Goal: Information Seeking & Learning: Find contact information

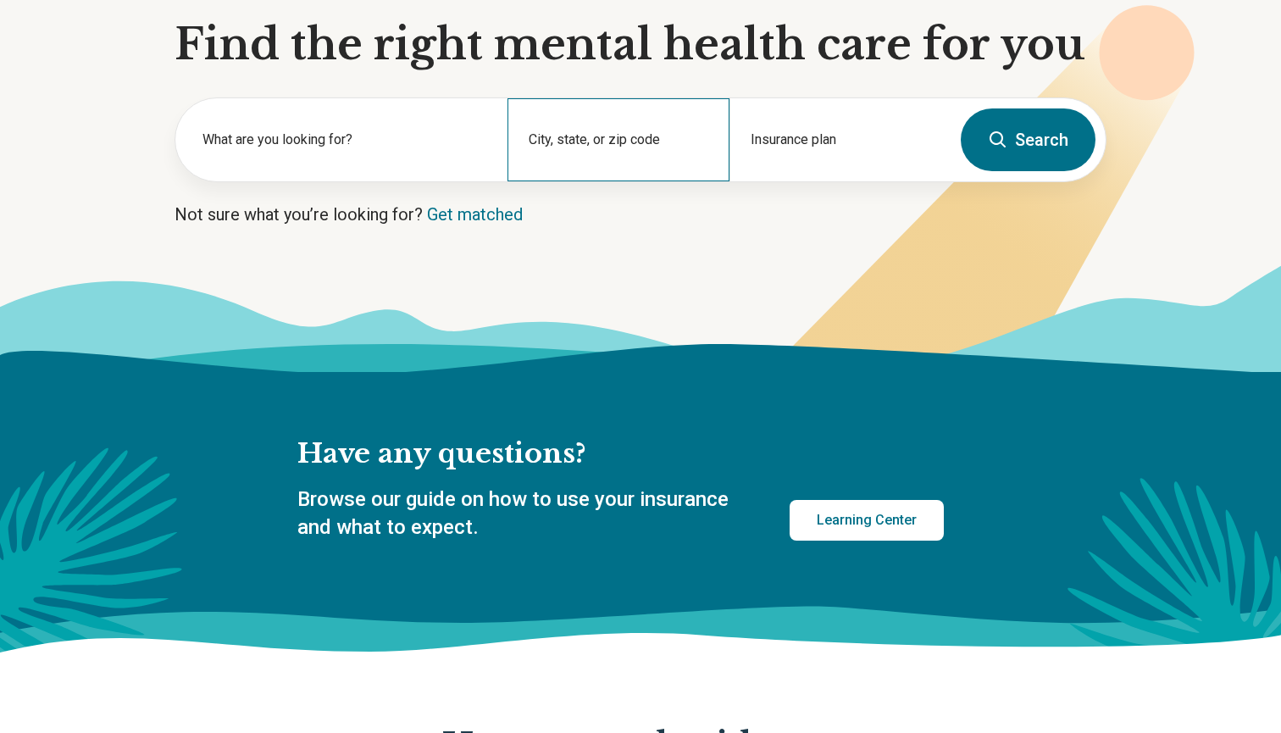
scroll to position [189, 0]
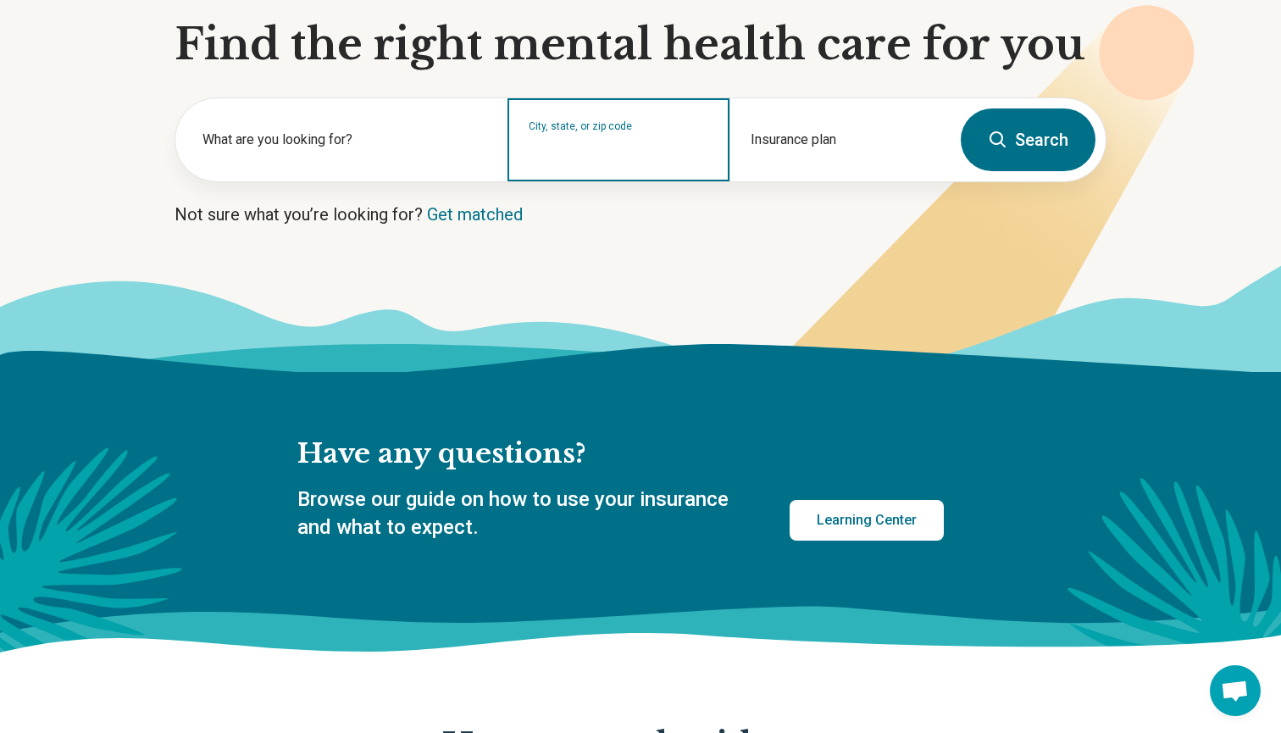
click at [667, 150] on input "City, state, or zip code" at bounding box center [619, 151] width 180 height 20
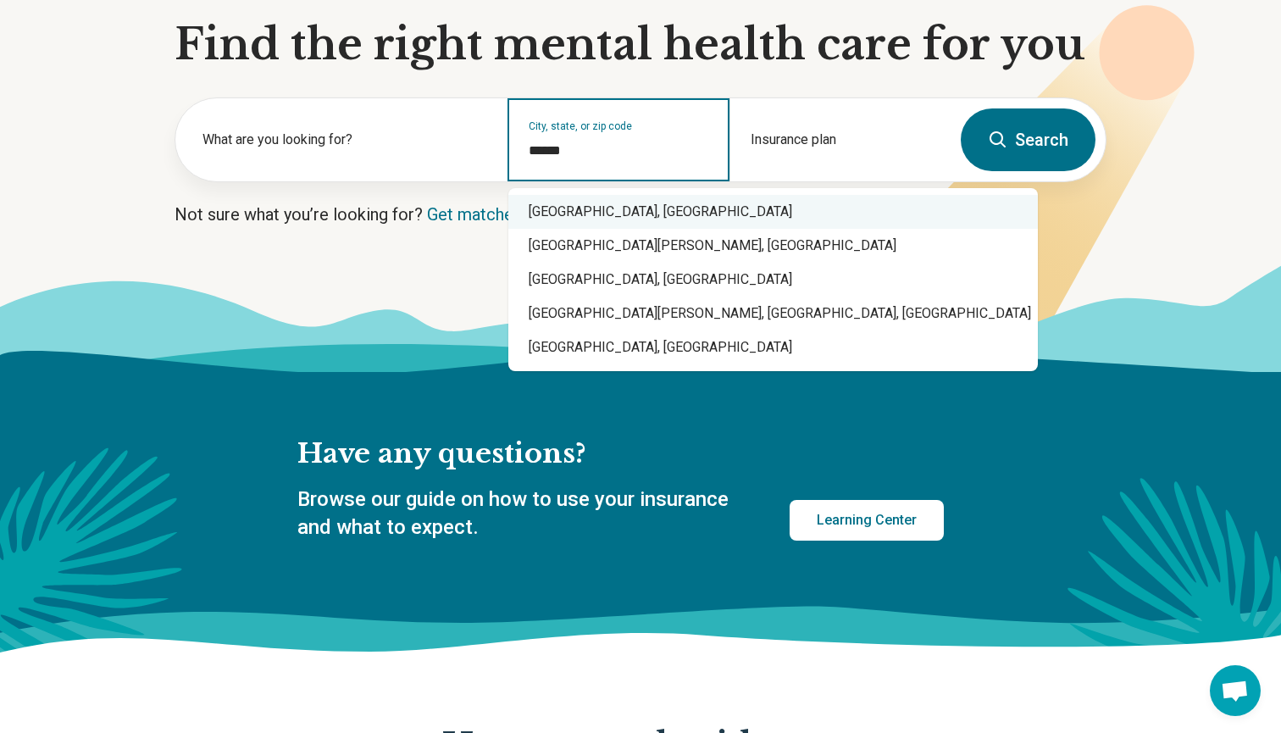
click at [598, 219] on div "Santa Cruz, CA" at bounding box center [773, 212] width 530 height 34
type input "**********"
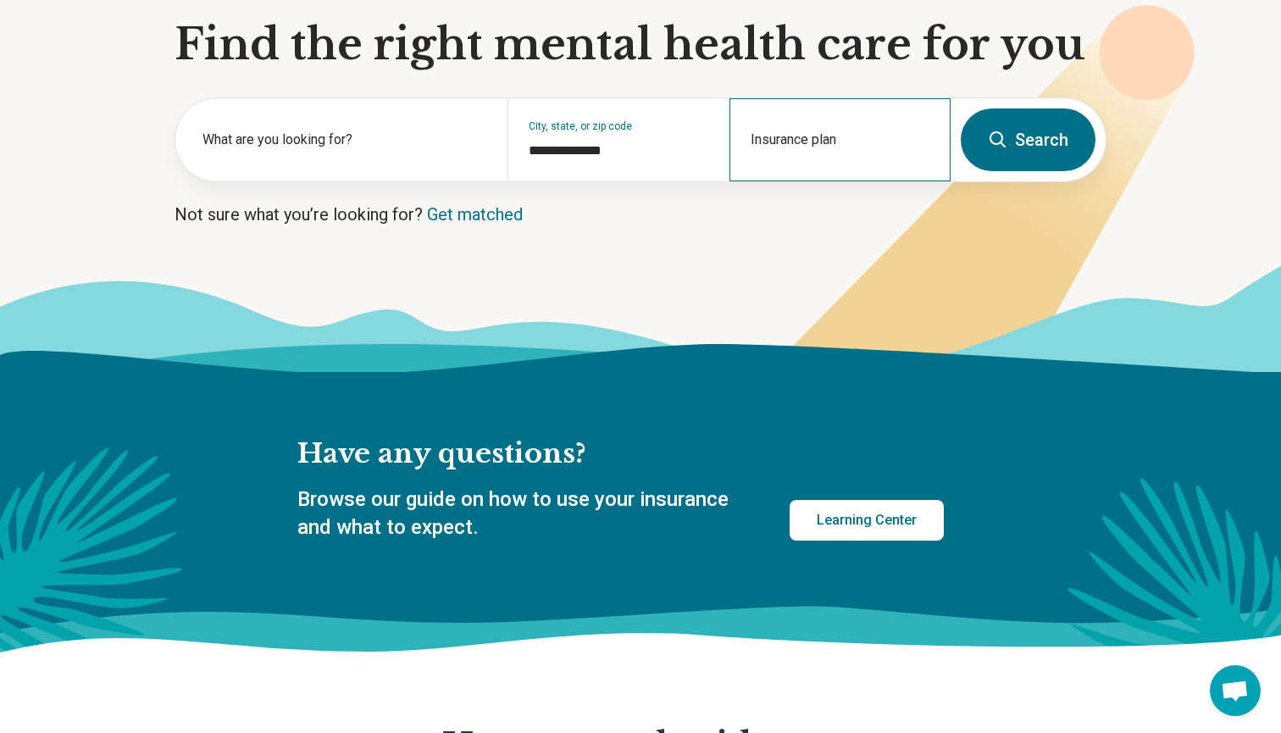
click at [831, 141] on div "Insurance plan" at bounding box center [839, 139] width 221 height 83
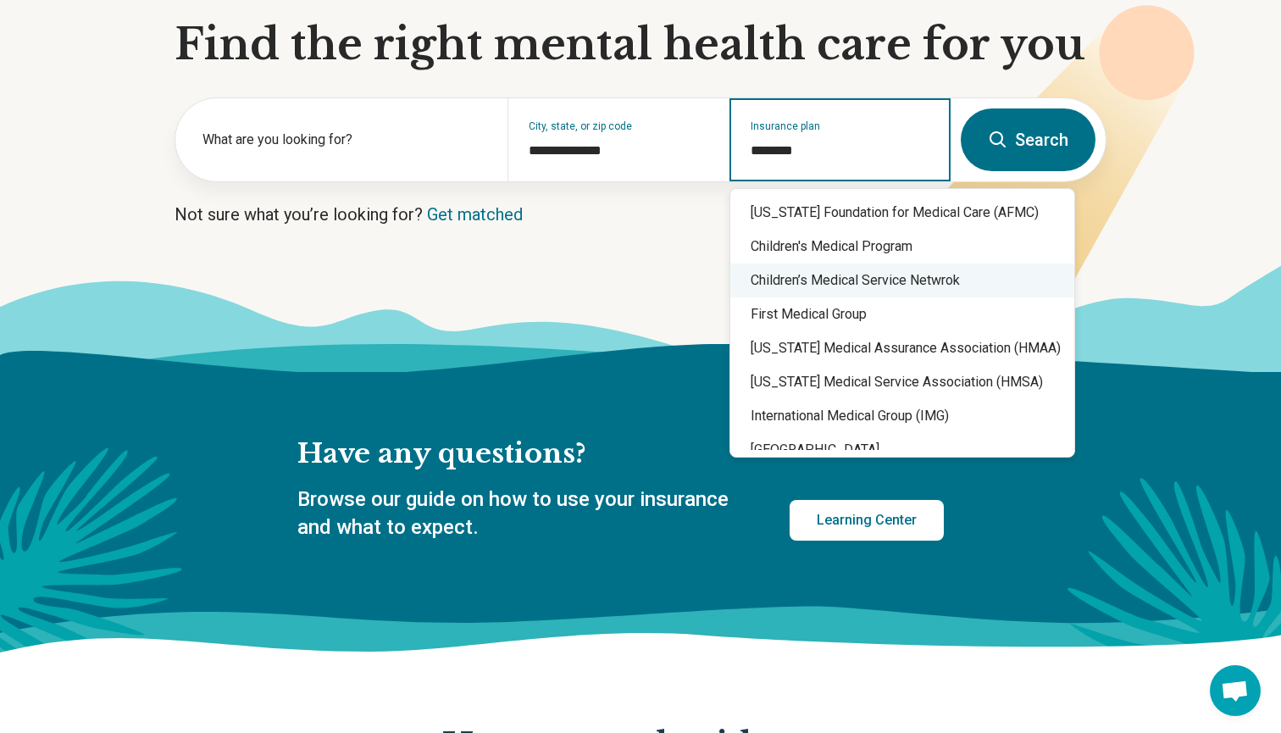
scroll to position [0, 0]
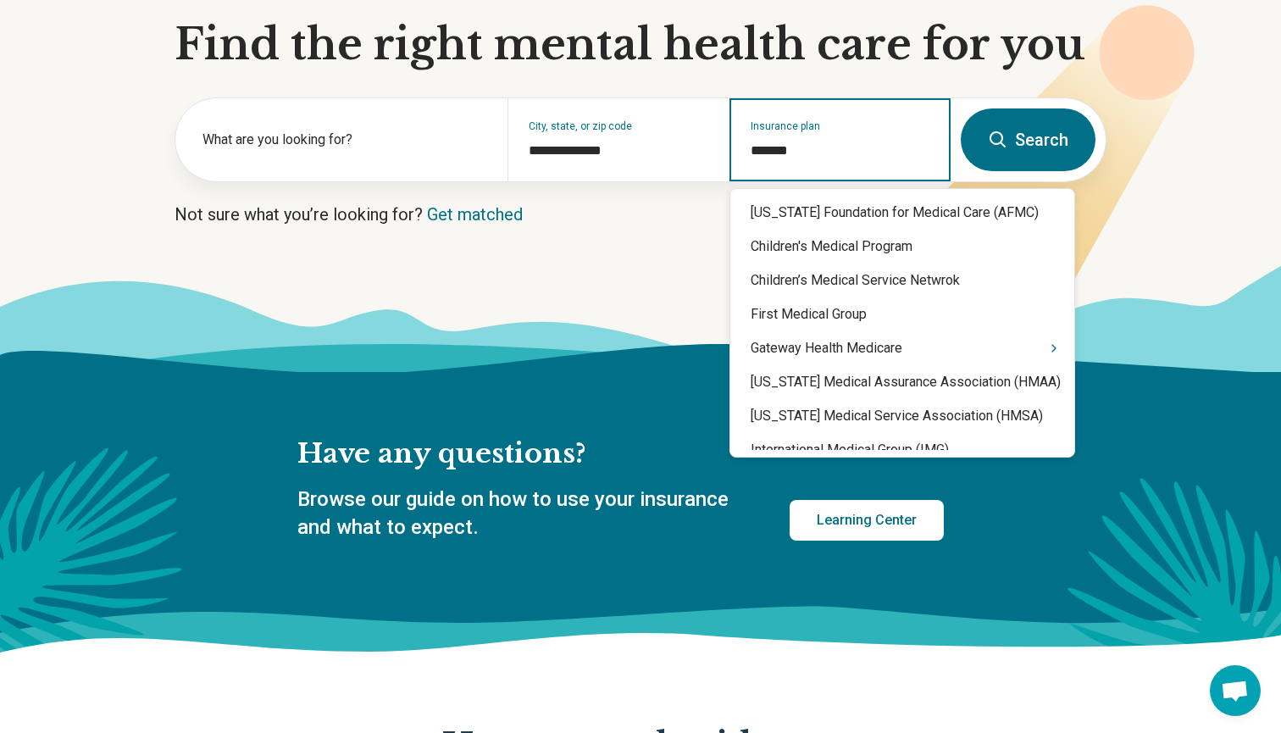
type input "********"
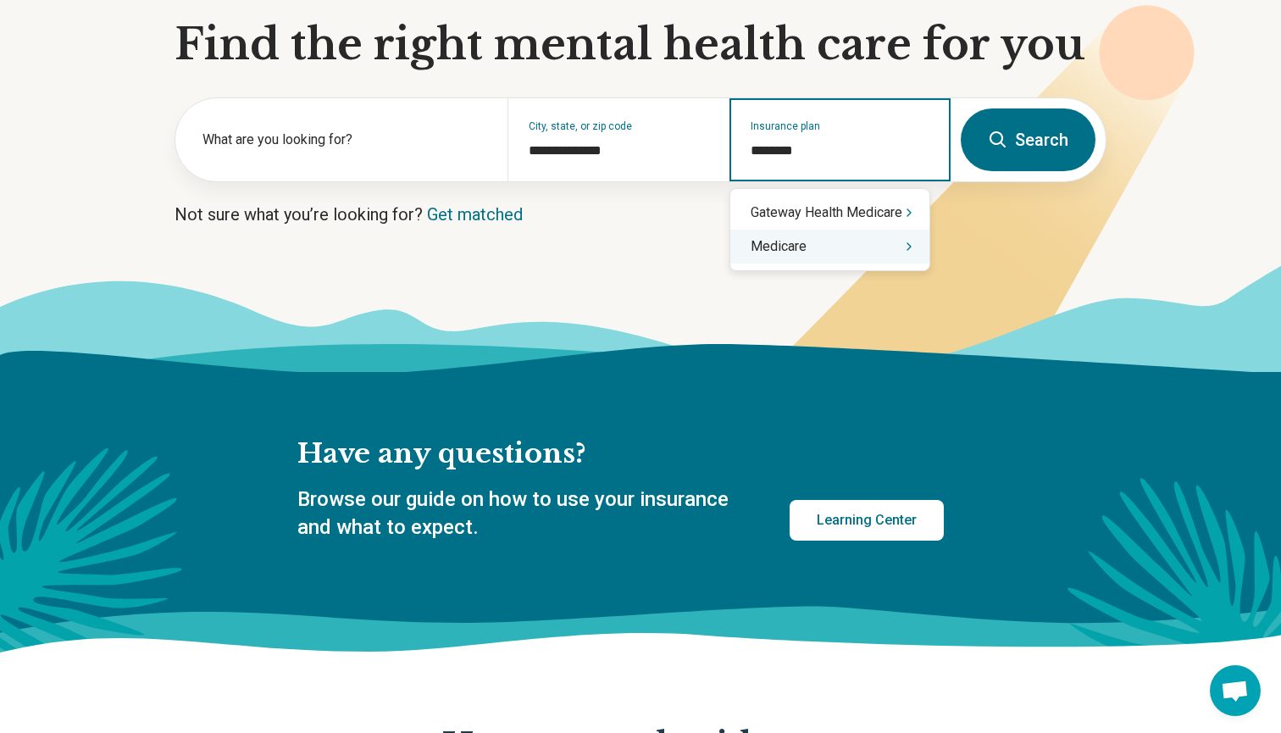
click at [829, 261] on div "Medicare" at bounding box center [829, 247] width 199 height 34
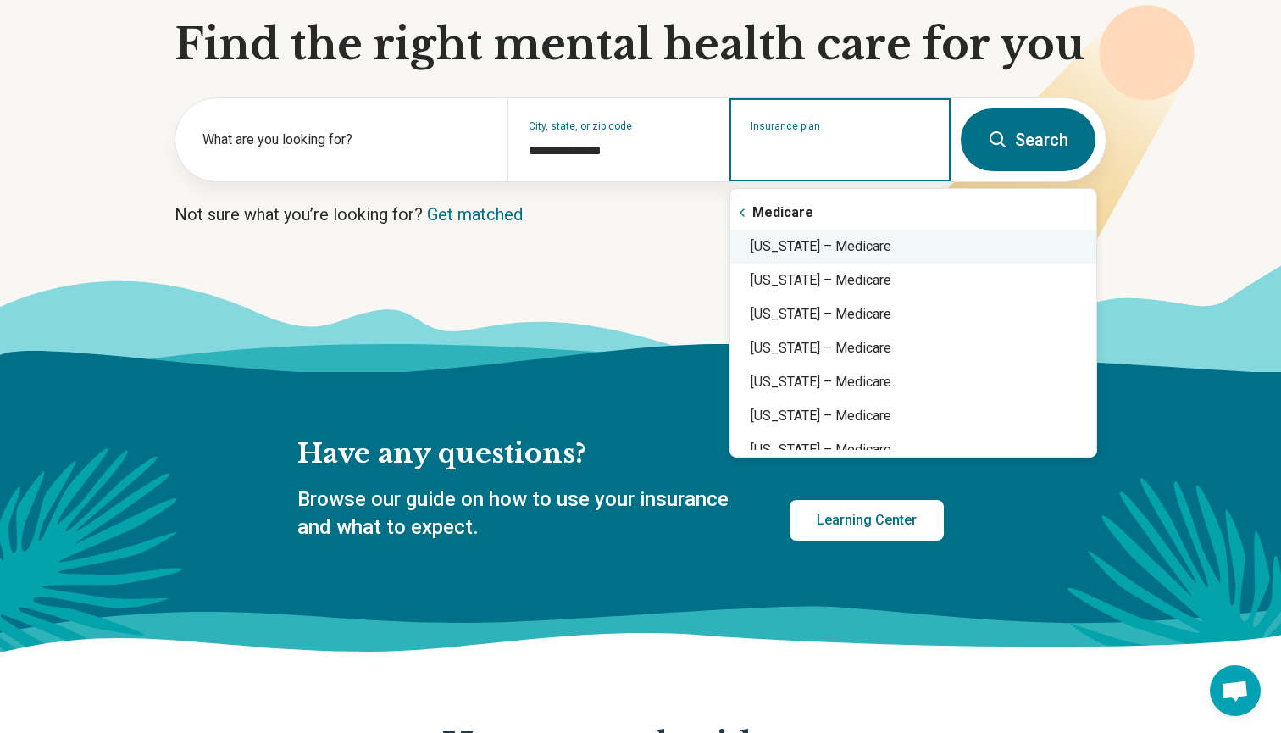
click at [844, 249] on div "California – Medicare" at bounding box center [913, 247] width 366 height 34
type input "**********"
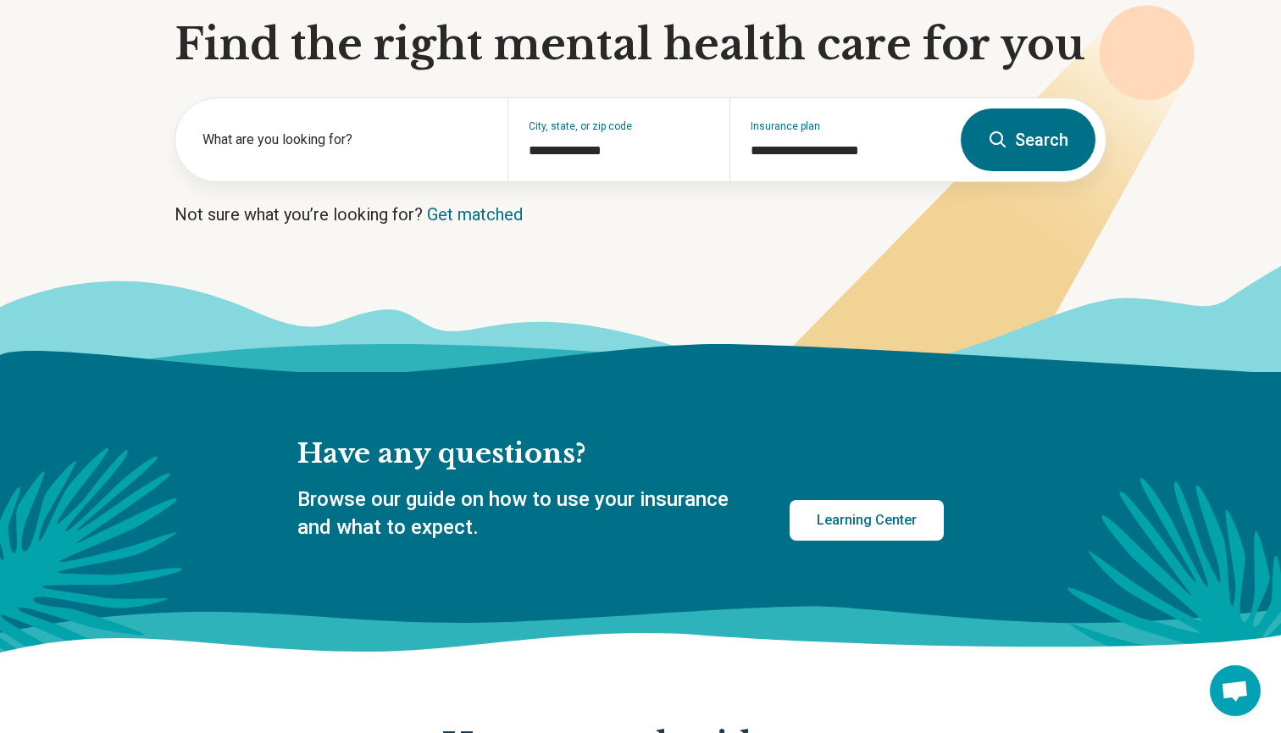
click at [1045, 145] on button "Search" at bounding box center [1028, 139] width 135 height 63
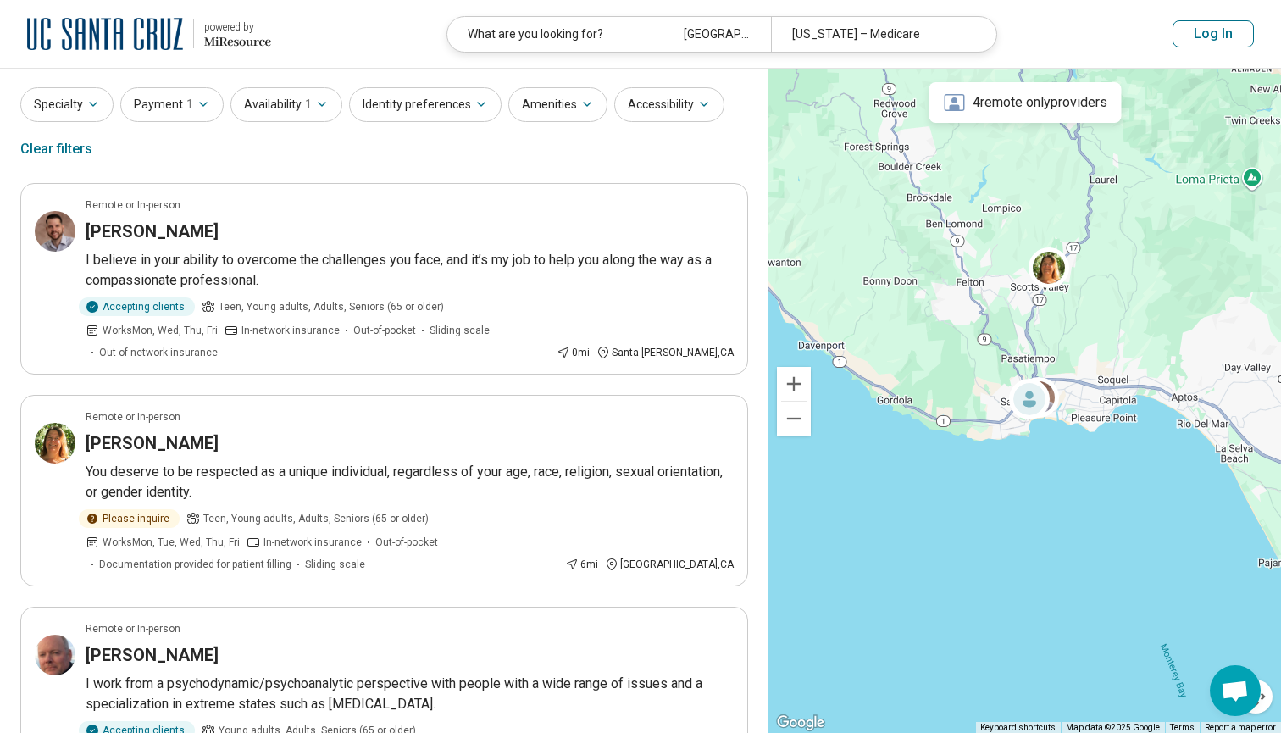
scroll to position [47, 0]
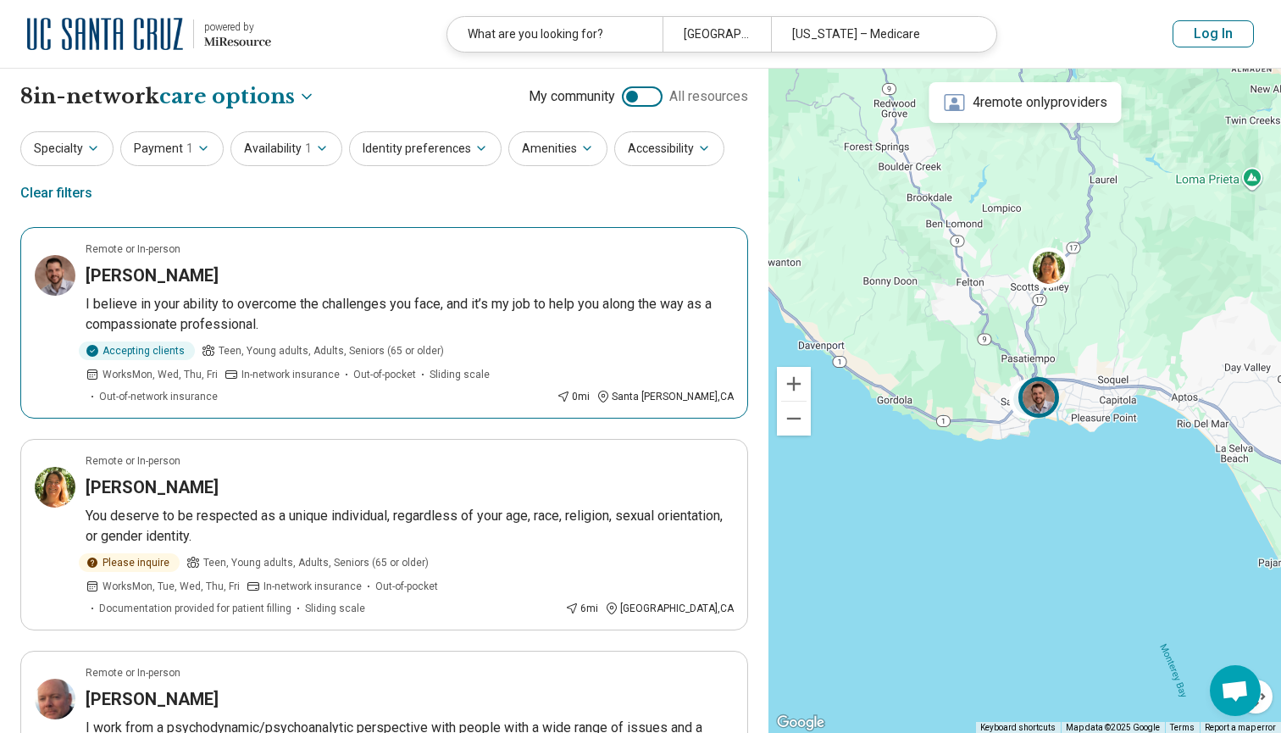
click at [359, 294] on p "I believe in your ability to overcome the challenges you face, and it’s my job …" at bounding box center [410, 314] width 648 height 41
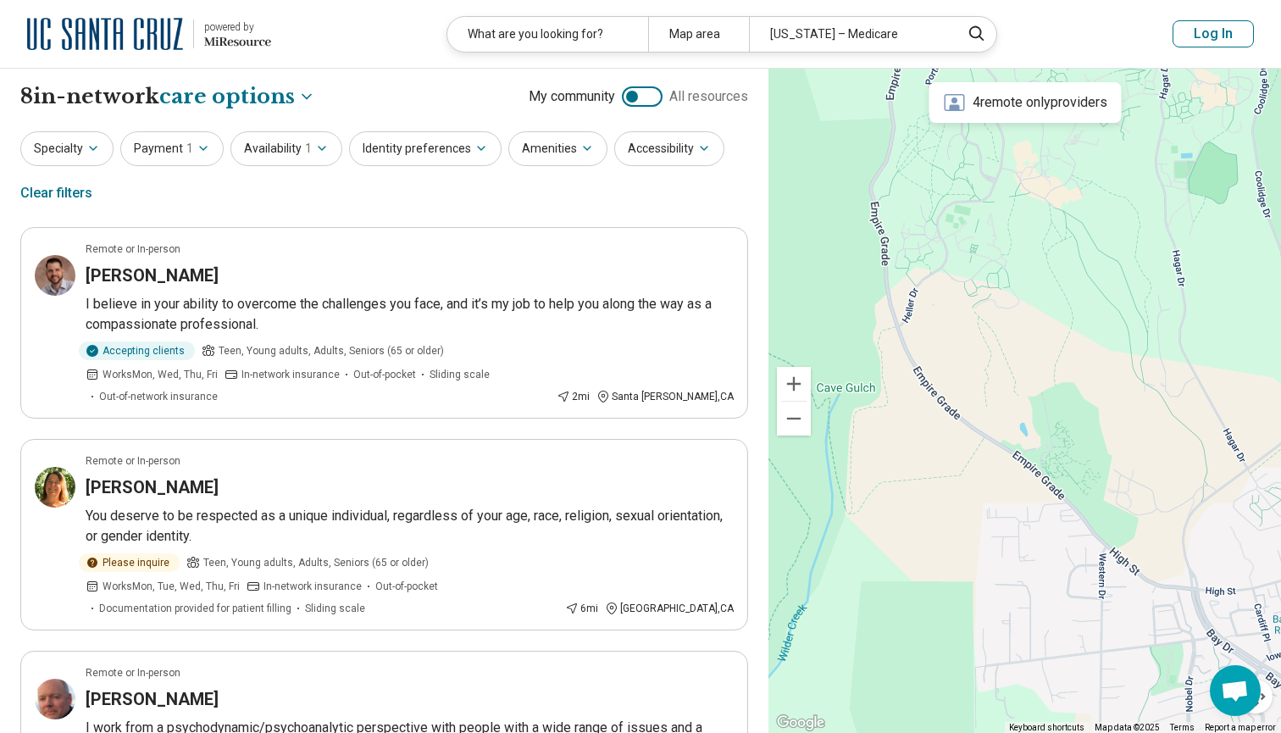
drag, startPoint x: 1009, startPoint y: 397, endPoint x: 897, endPoint y: 518, distance: 164.9
click at [897, 521] on div at bounding box center [1024, 401] width 513 height 665
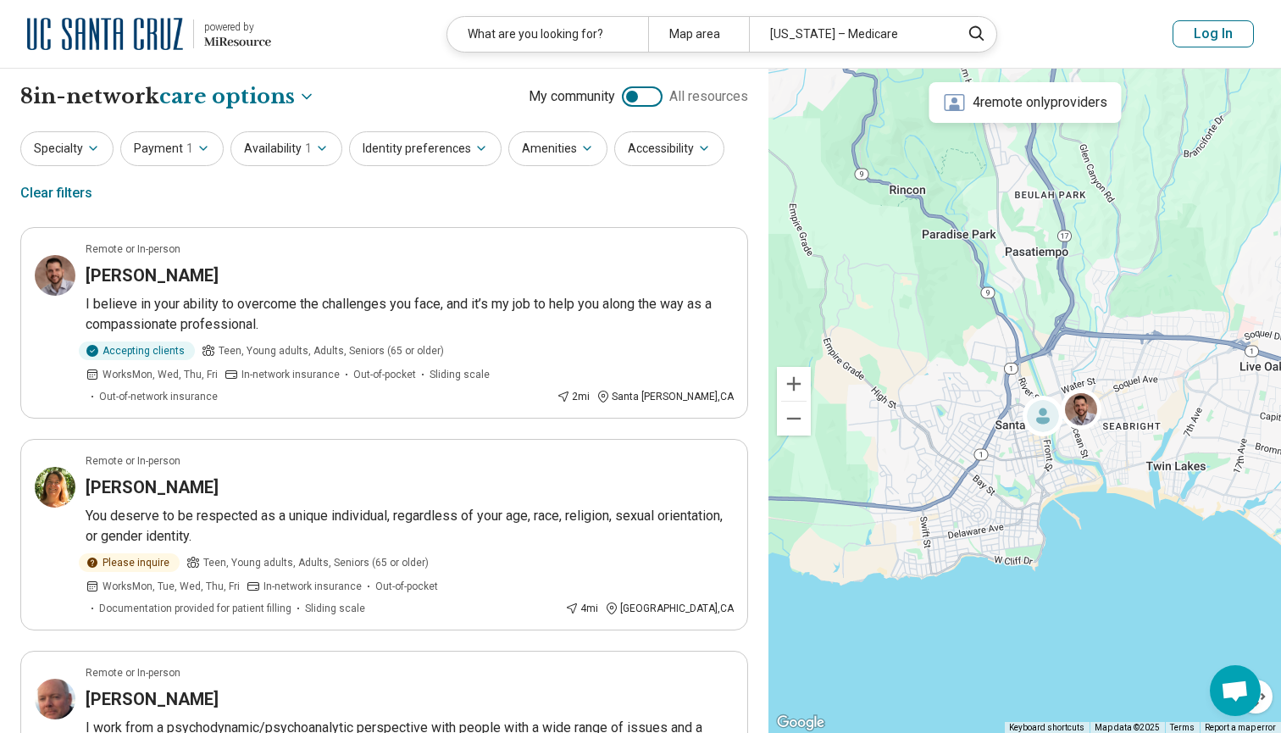
drag, startPoint x: 907, startPoint y: 445, endPoint x: 844, endPoint y: 312, distance: 147.0
click at [844, 312] on div at bounding box center [1024, 401] width 513 height 665
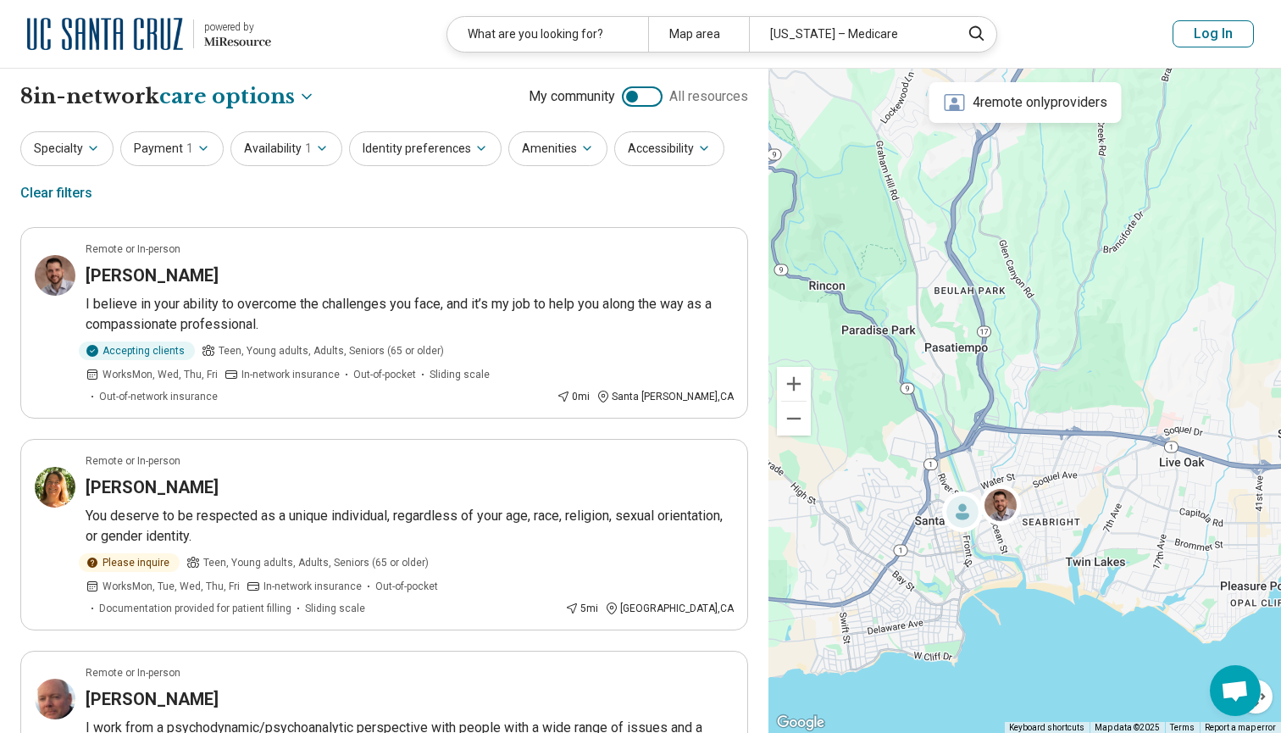
drag, startPoint x: 931, startPoint y: 343, endPoint x: 857, endPoint y: 437, distance: 119.5
click at [857, 437] on div at bounding box center [1024, 401] width 513 height 665
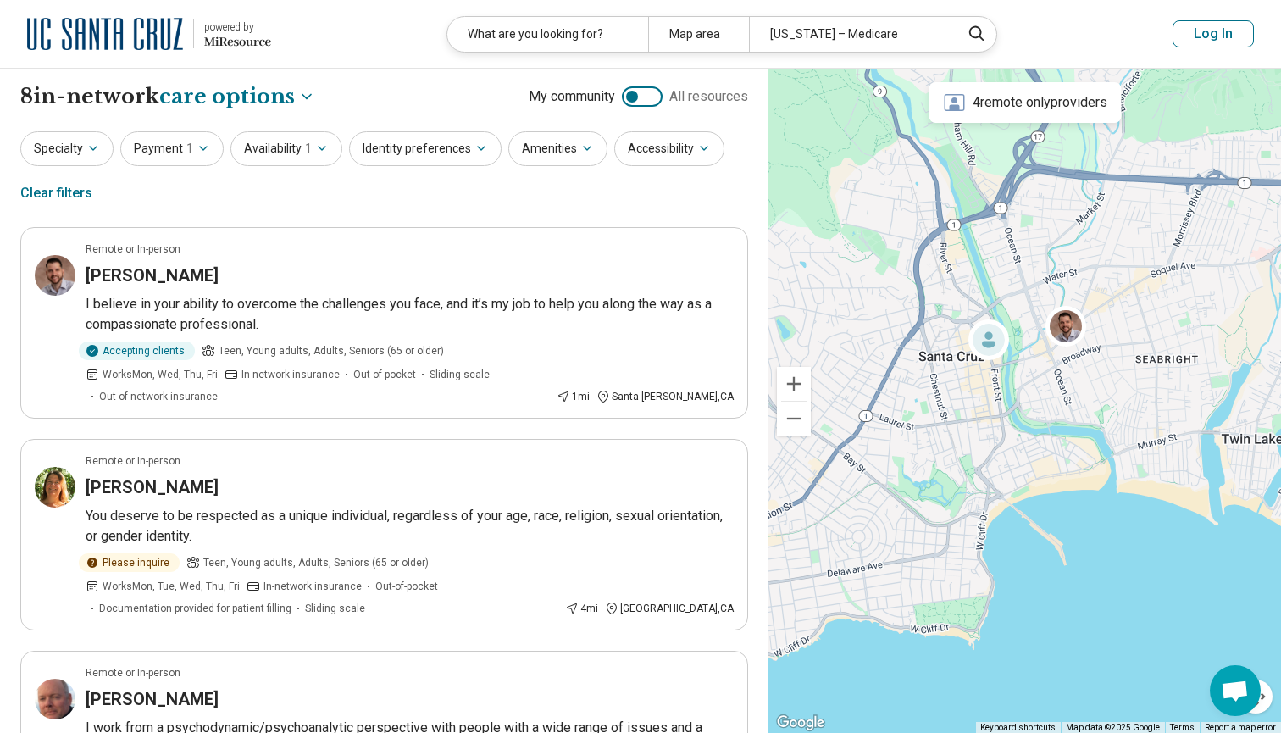
drag, startPoint x: 990, startPoint y: 544, endPoint x: 910, endPoint y: 289, distance: 267.4
click at [910, 289] on div at bounding box center [1024, 401] width 513 height 665
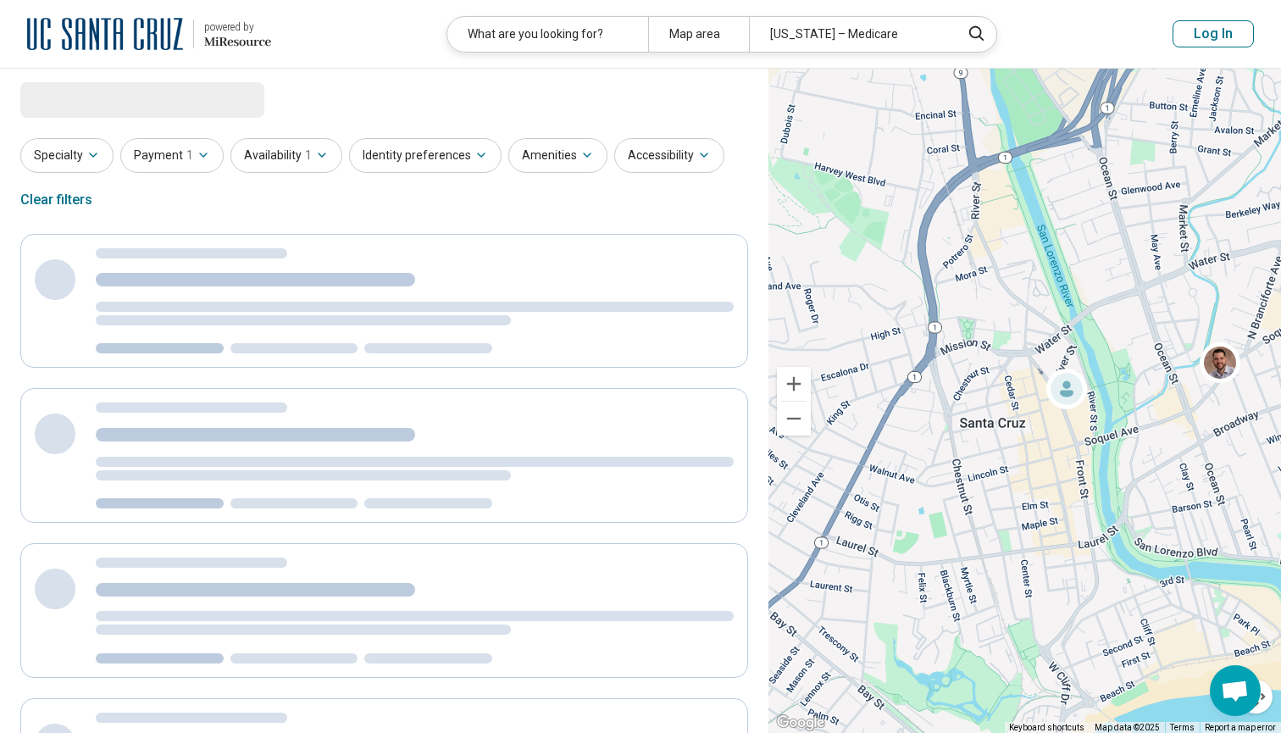
select select "***"
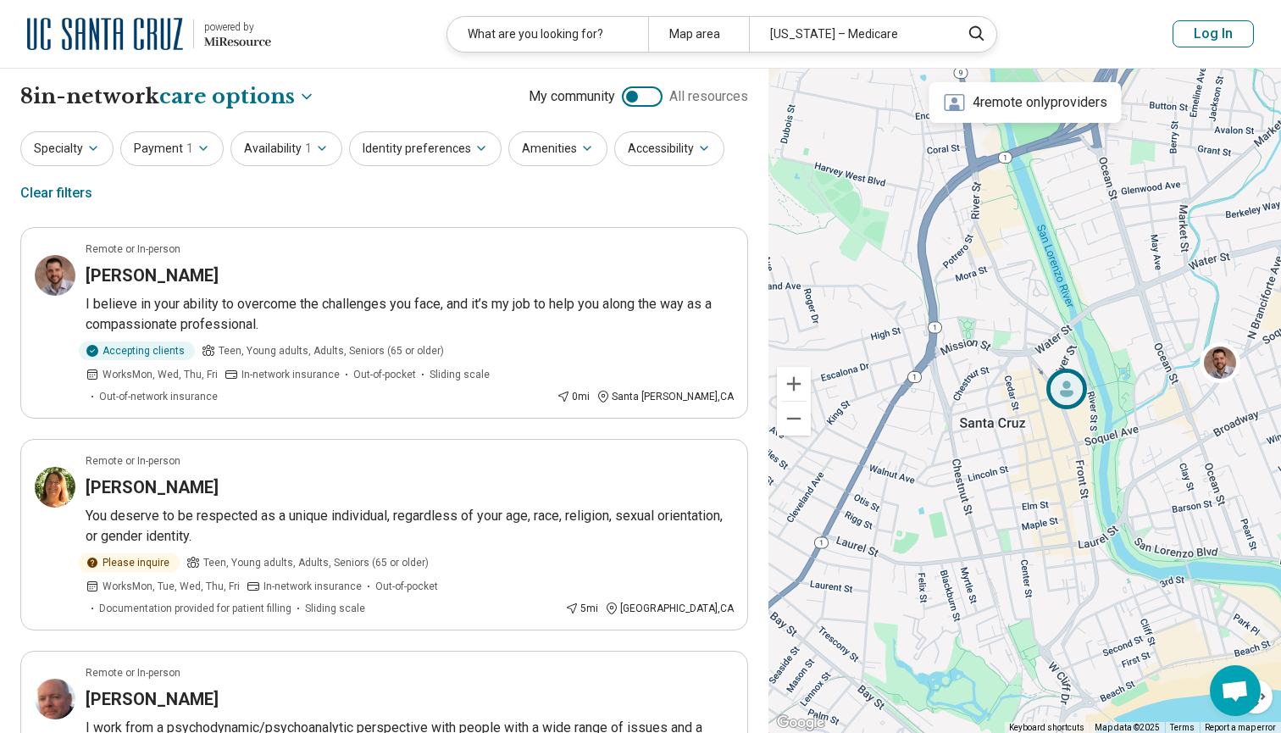
click at [1062, 391] on icon at bounding box center [1067, 388] width 14 height 16
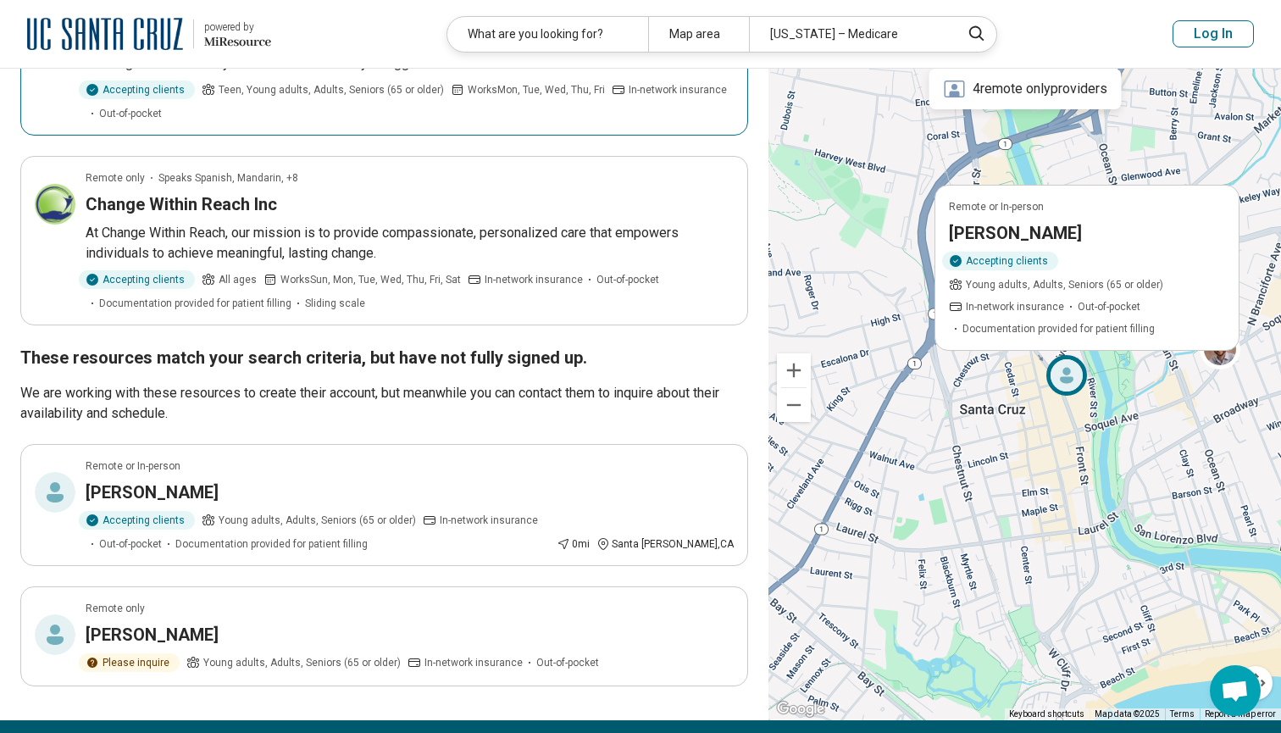
scroll to position [1068, 0]
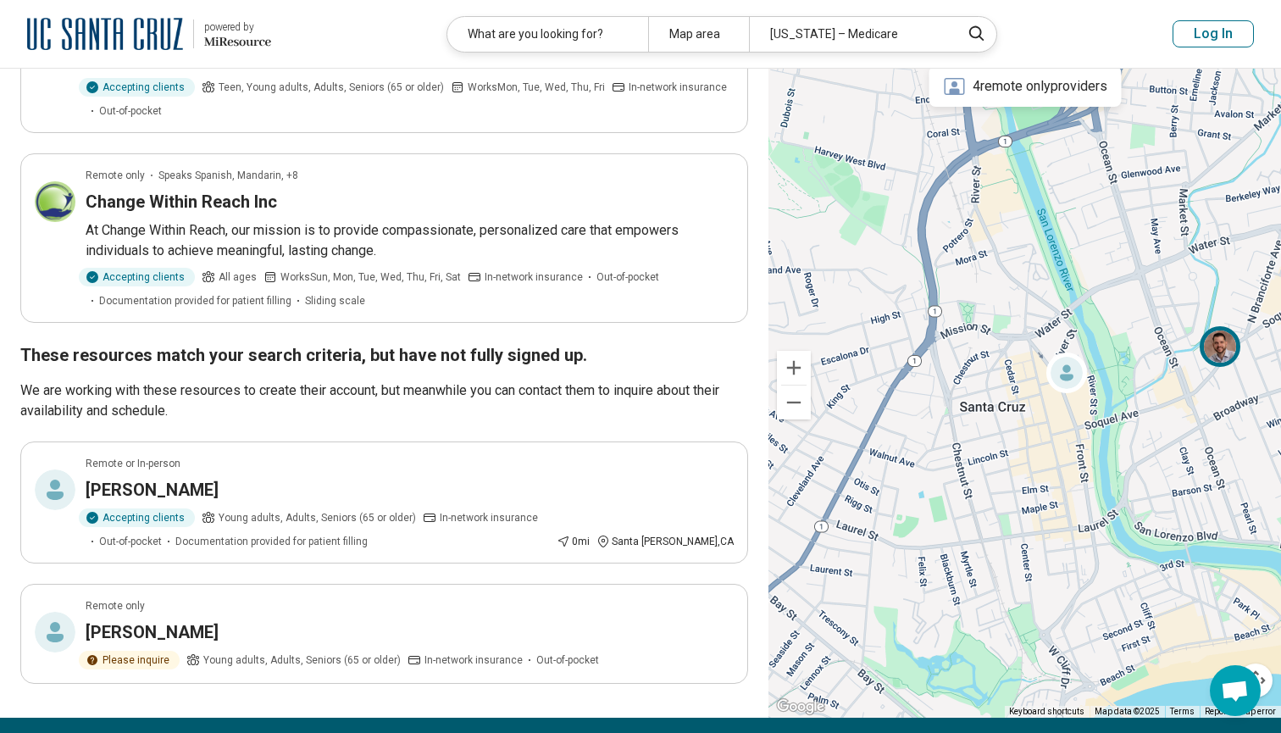
click at [1217, 325] on img at bounding box center [1220, 345] width 41 height 41
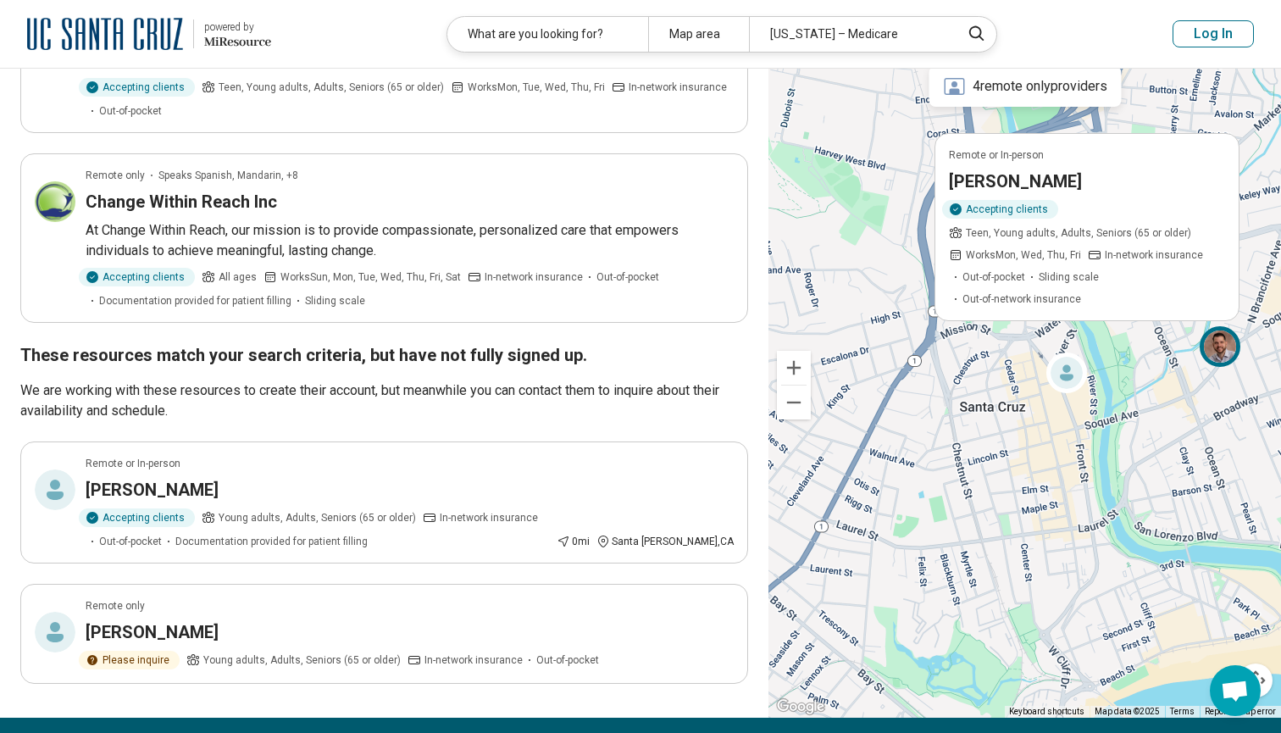
click at [1153, 247] on span "In-network insurance" at bounding box center [1154, 254] width 98 height 15
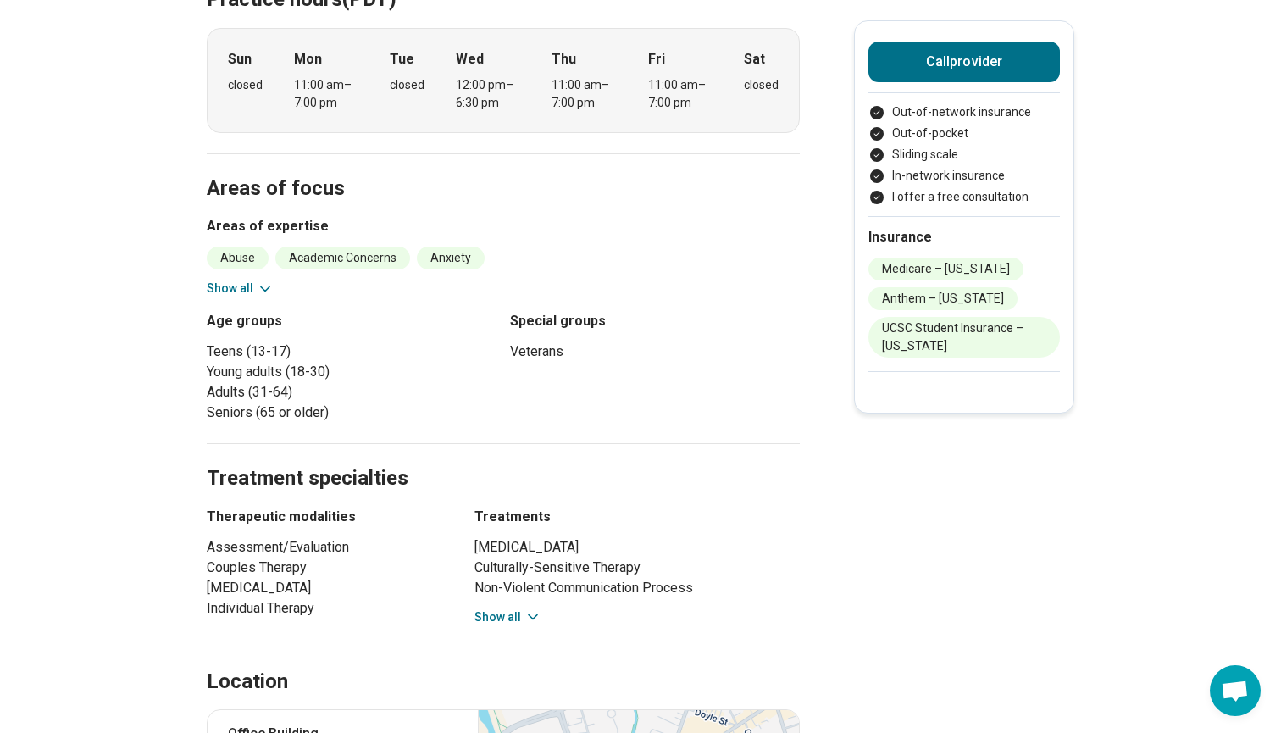
scroll to position [525, 0]
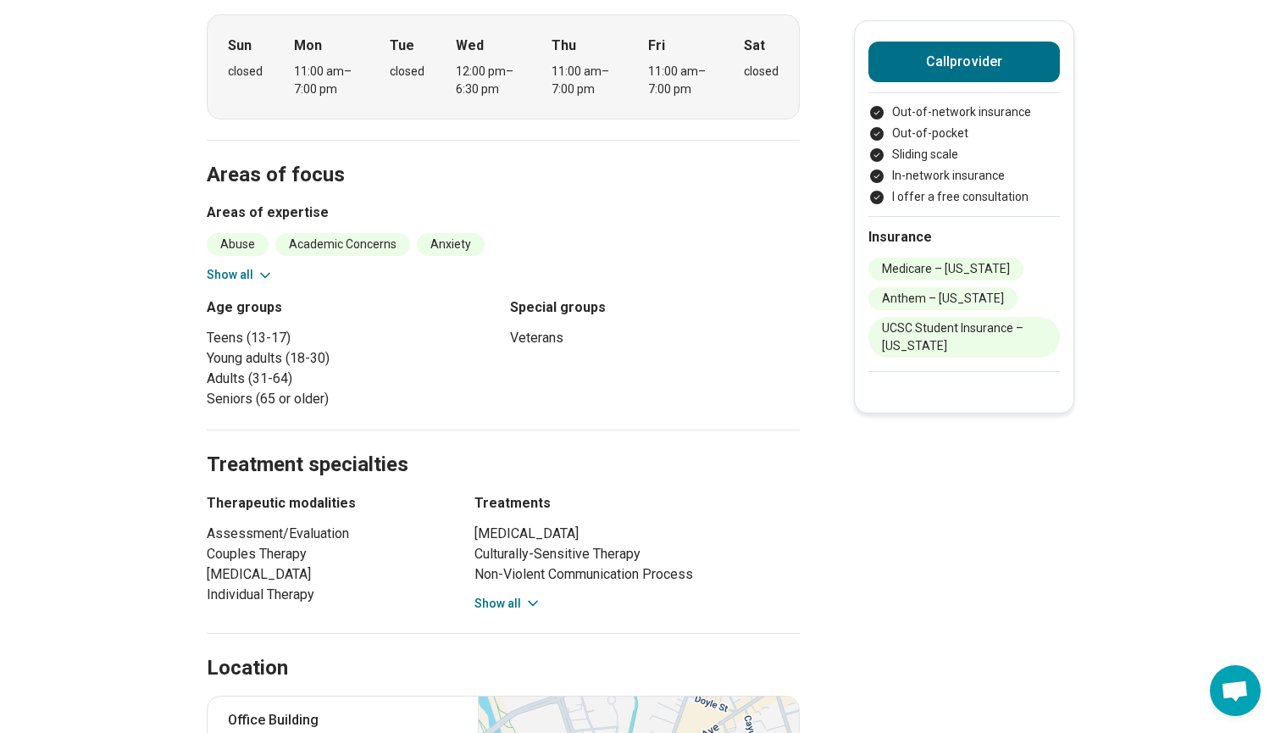
click at [258, 279] on icon at bounding box center [265, 275] width 17 height 17
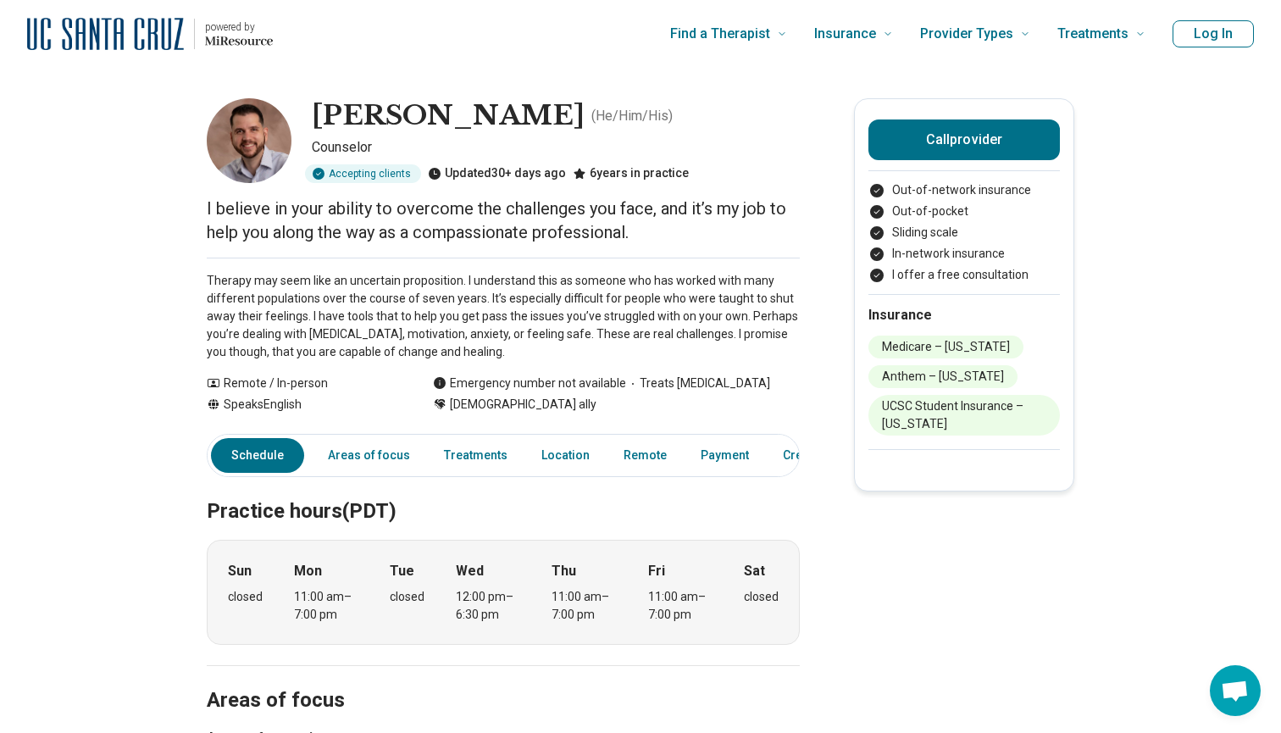
scroll to position [0, 0]
click at [280, 158] on img at bounding box center [249, 140] width 85 height 85
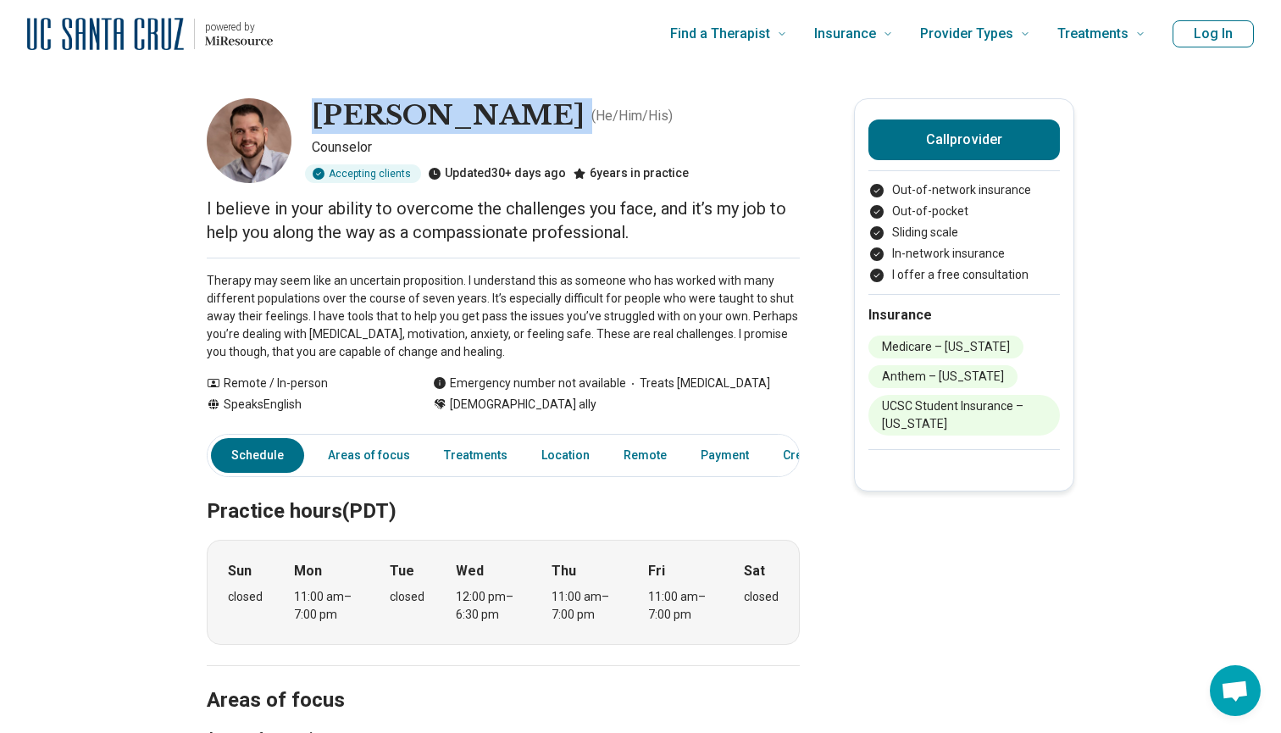
drag, startPoint x: 314, startPoint y: 114, endPoint x: 499, endPoint y: 105, distance: 184.9
click at [499, 105] on div "[PERSON_NAME] ( He/Him/His )" at bounding box center [556, 116] width 488 height 36
copy h1 "[PERSON_NAME]"
